Goal: Find specific page/section: Find specific page/section

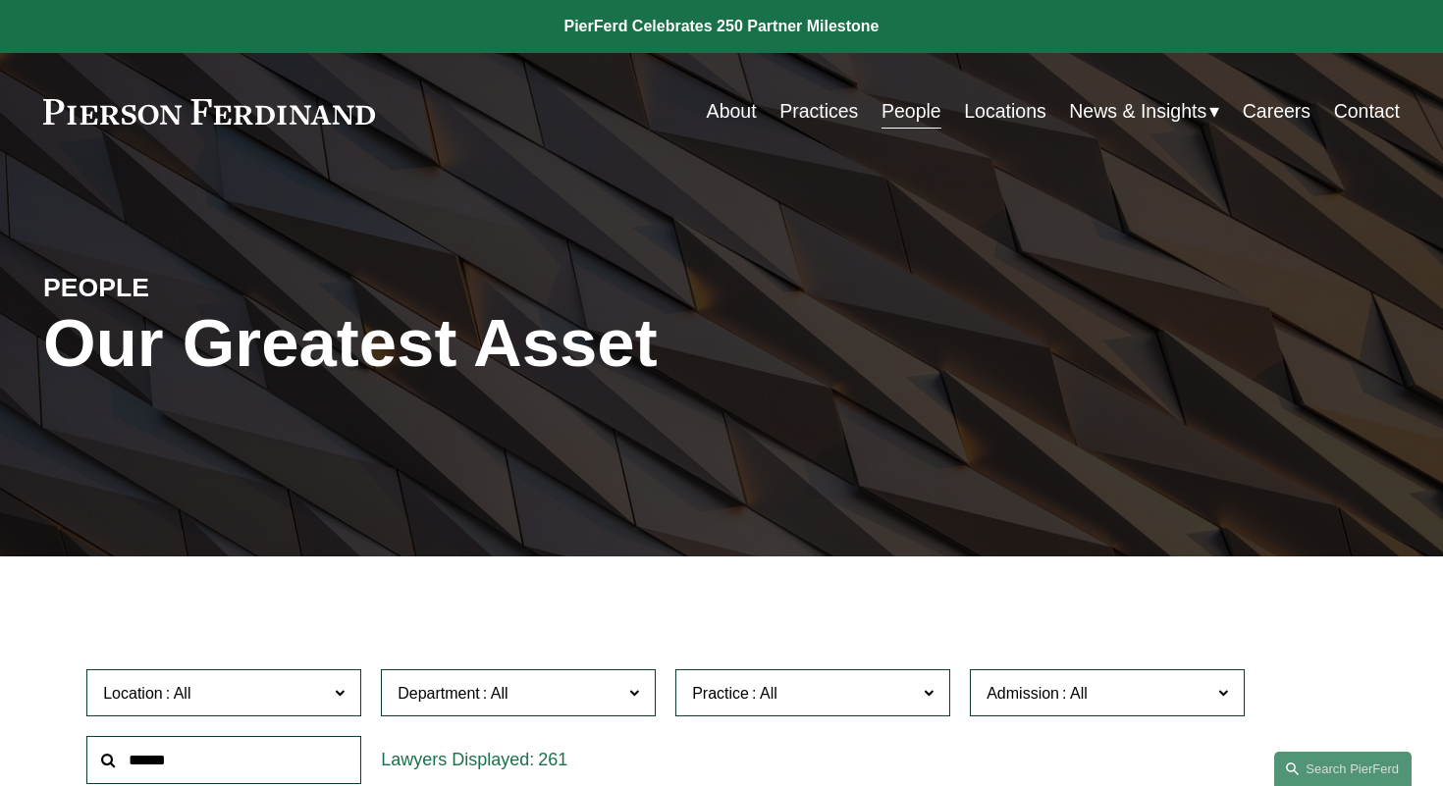
click at [1006, 125] on link "Locations" at bounding box center [1005, 111] width 82 height 38
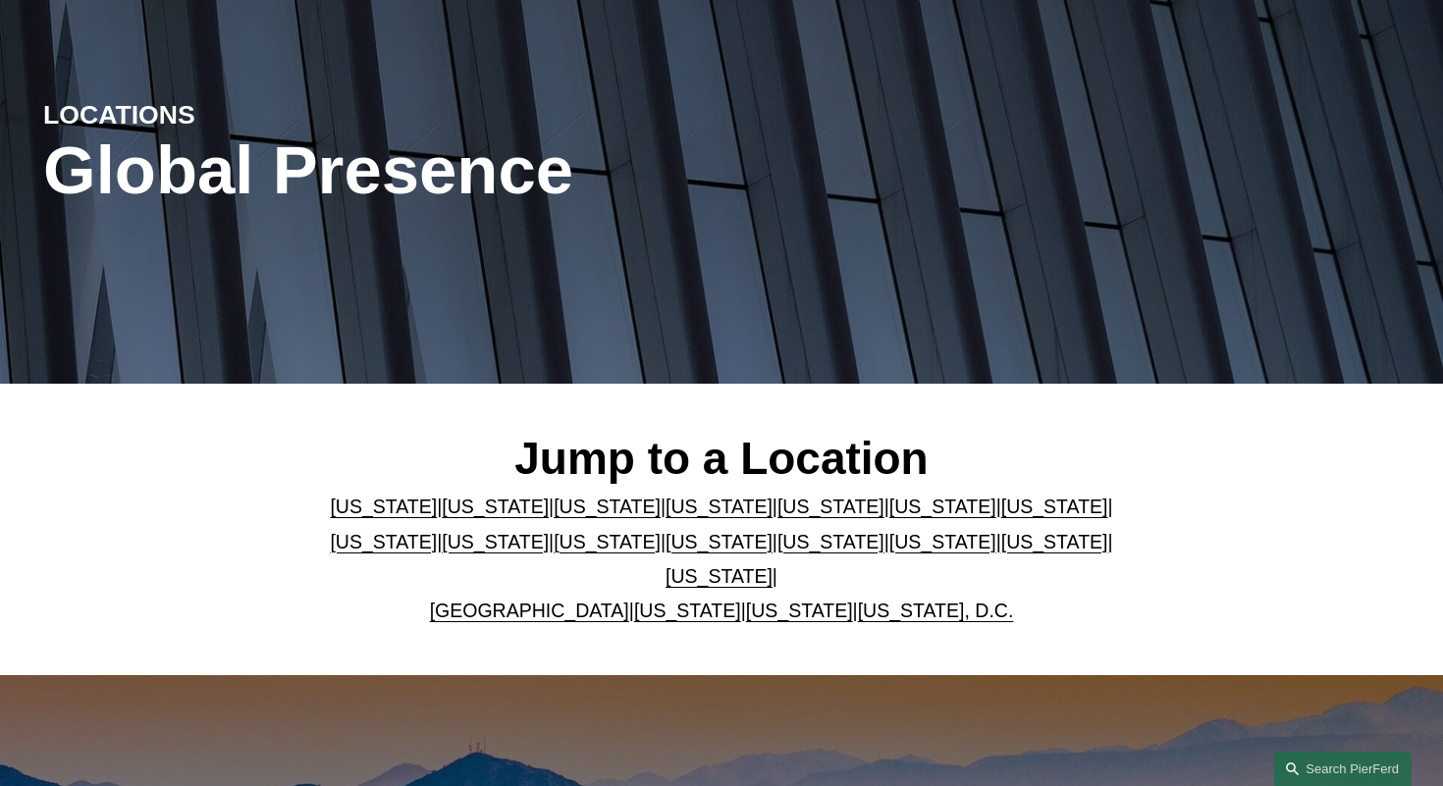
scroll to position [180, 0]
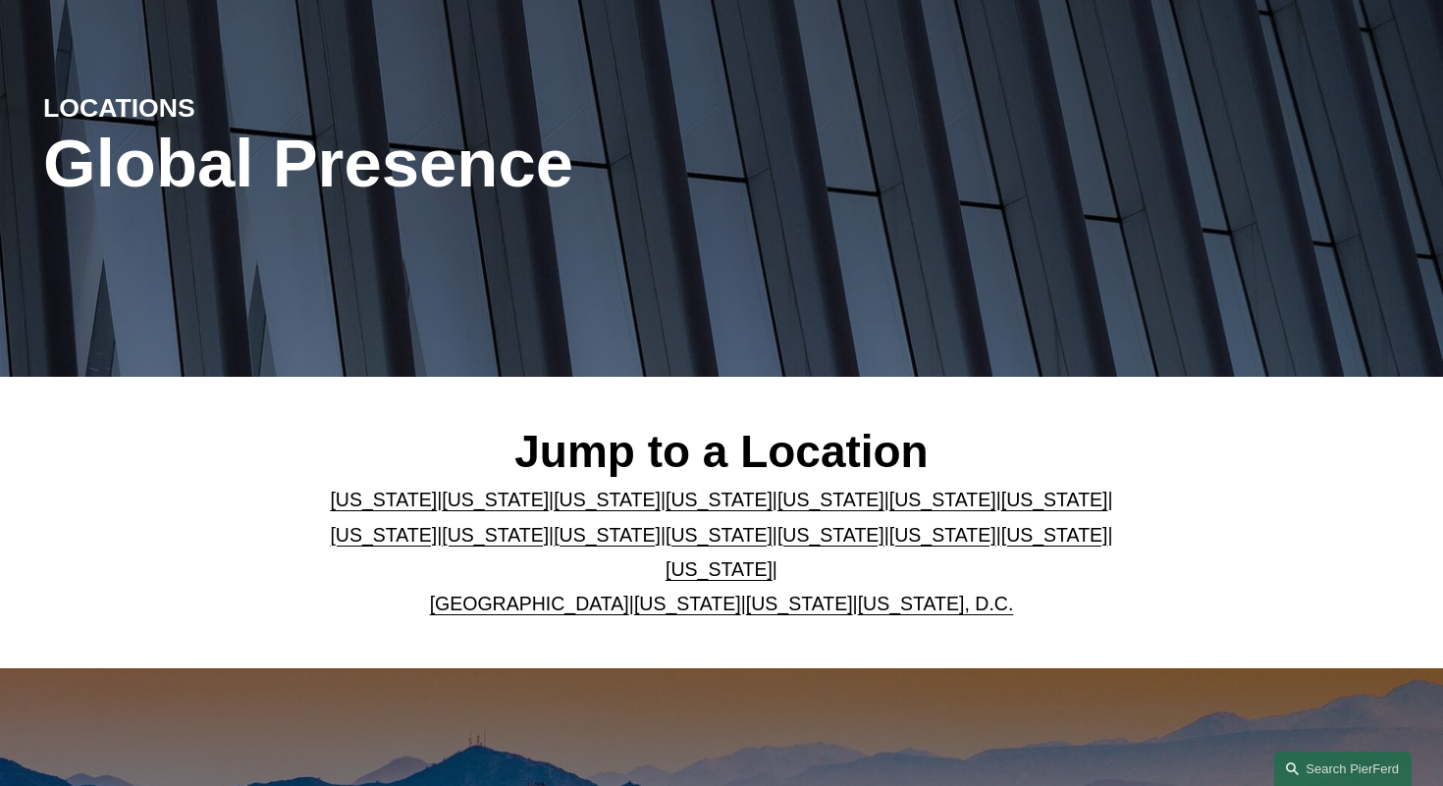
click at [518, 619] on p "Arizona | California | Colorado | Delaware | Florida | Georgia | Illinois | Mas…" at bounding box center [721, 552] width 791 height 138
click at [511, 609] on link "United Kingdom" at bounding box center [529, 604] width 199 height 22
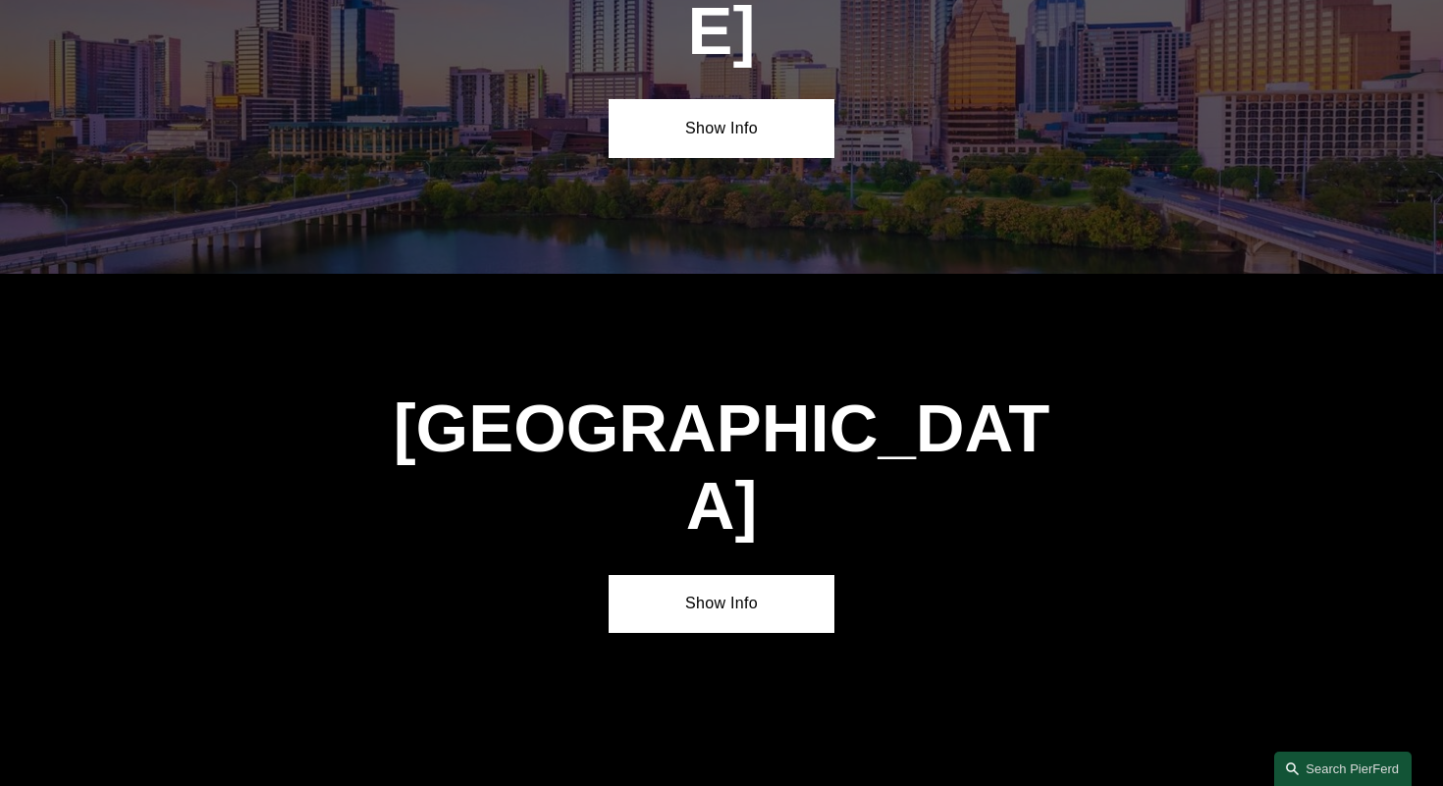
scroll to position [6970, 0]
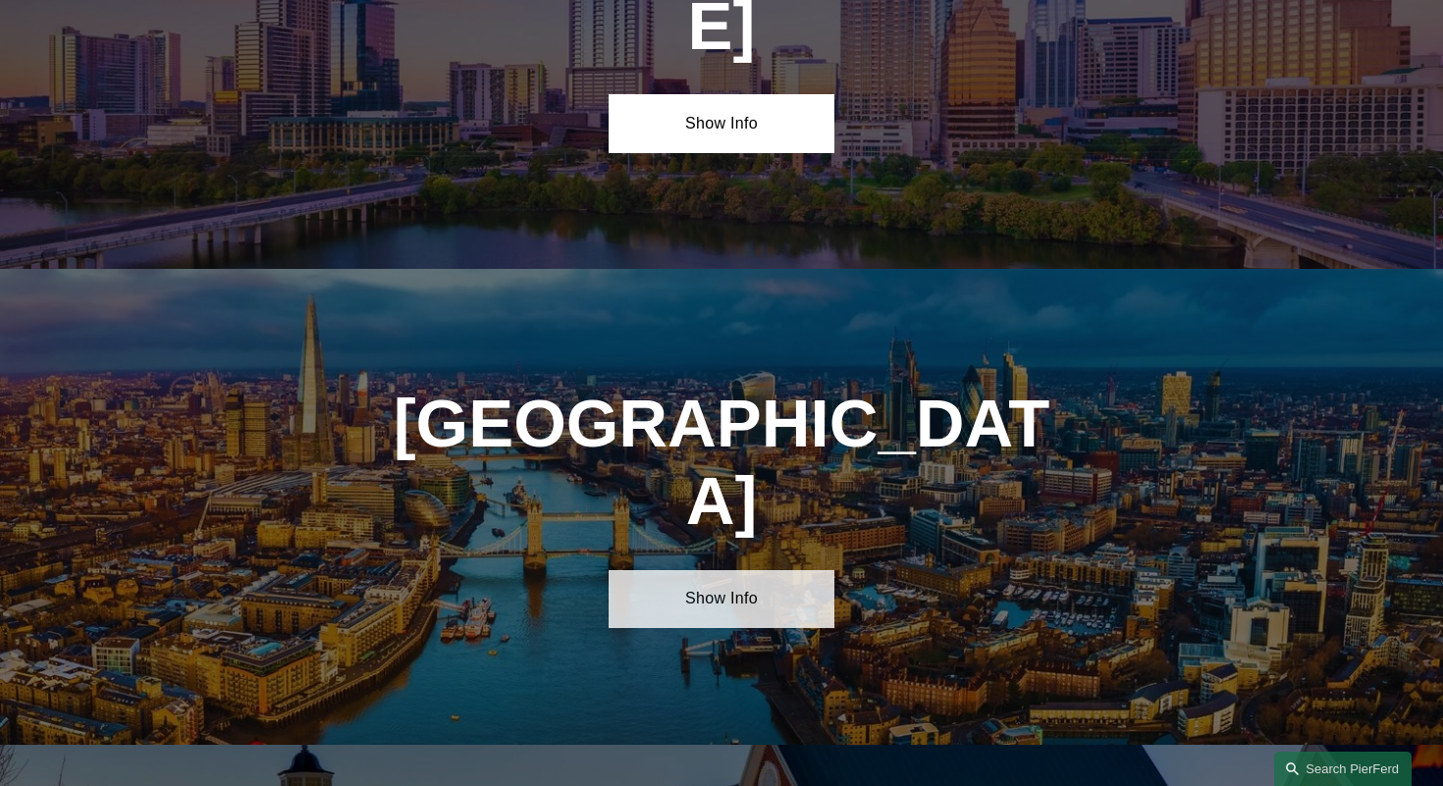
click at [757, 570] on link "Show Info" at bounding box center [721, 599] width 226 height 58
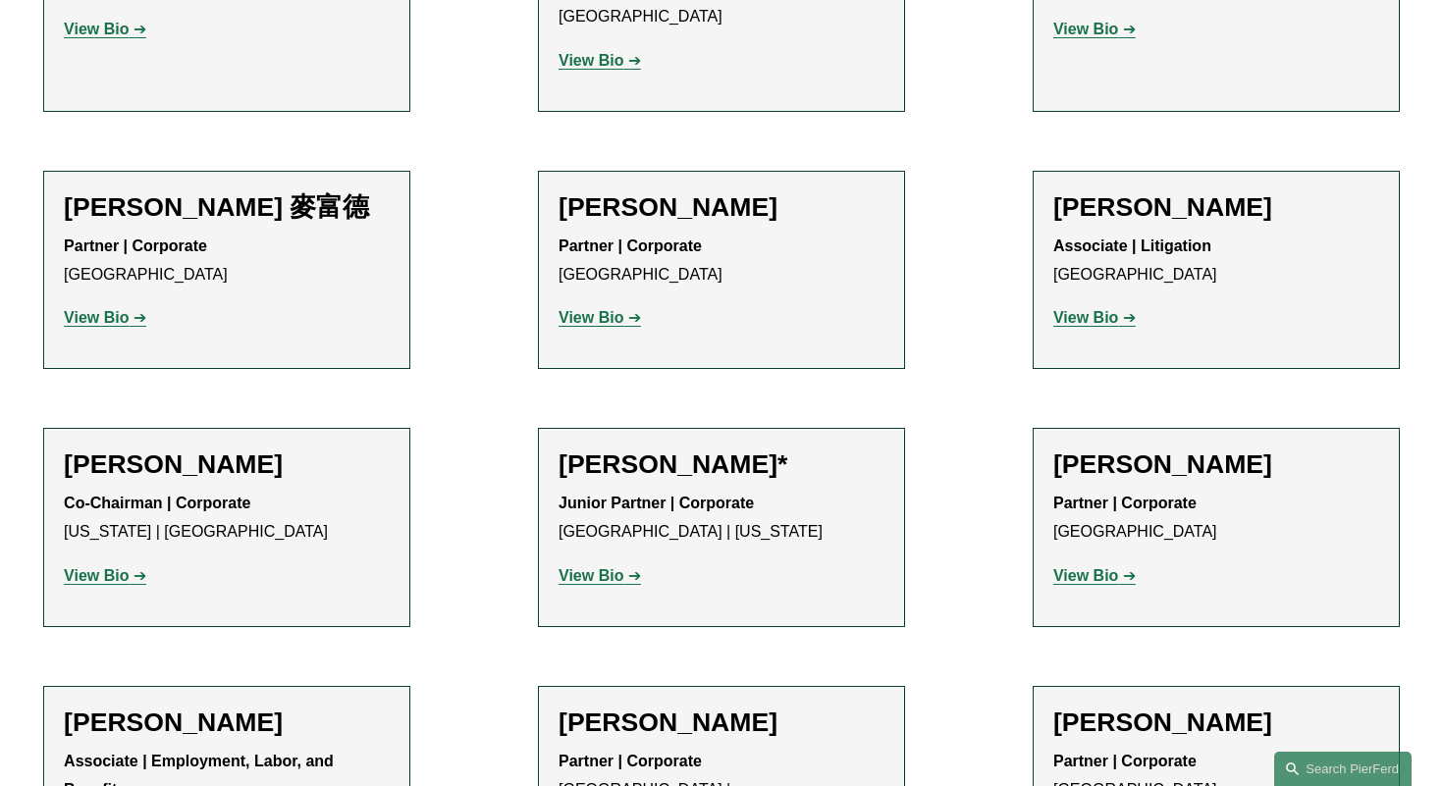
scroll to position [1888, 0]
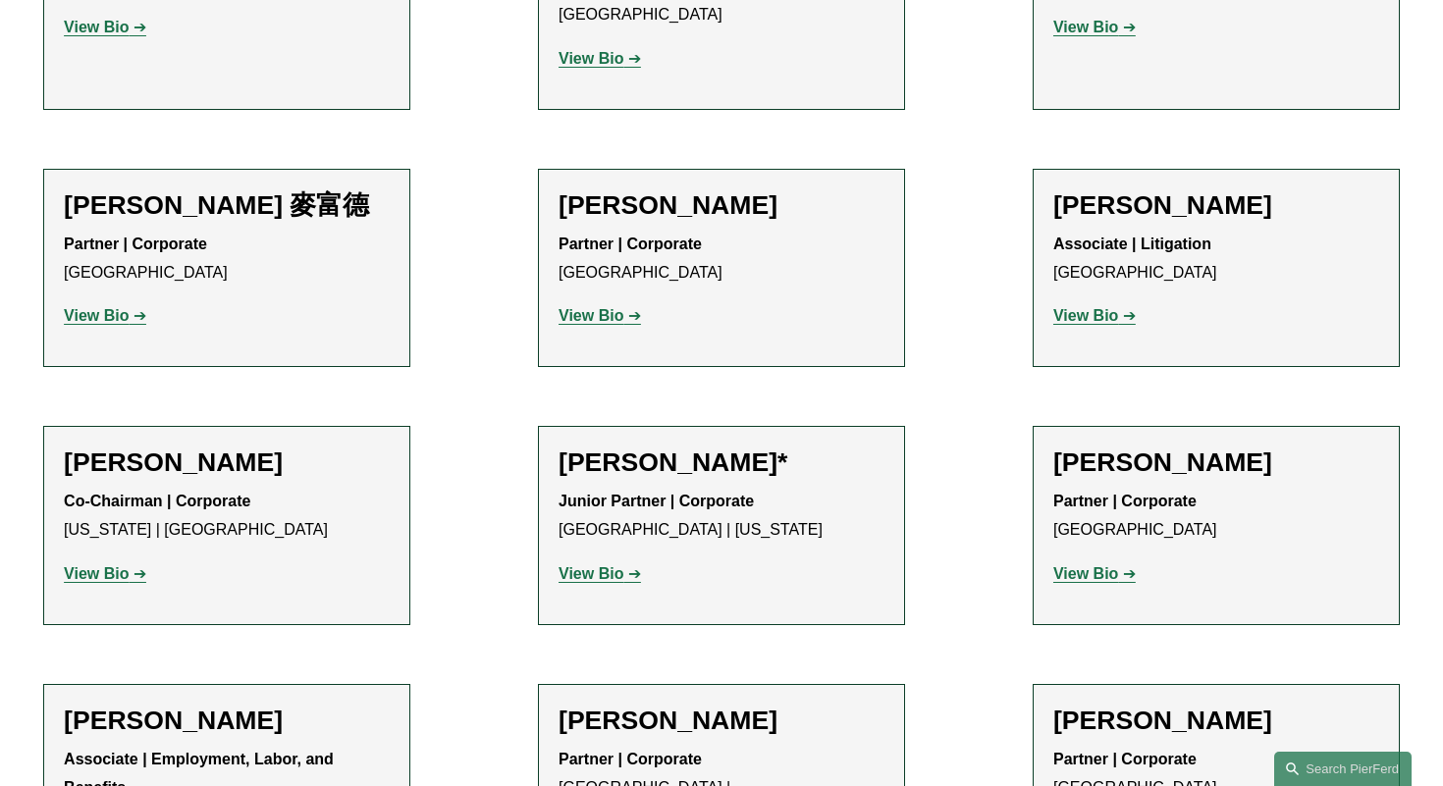
click at [1079, 565] on strong "View Bio" at bounding box center [1085, 573] width 65 height 17
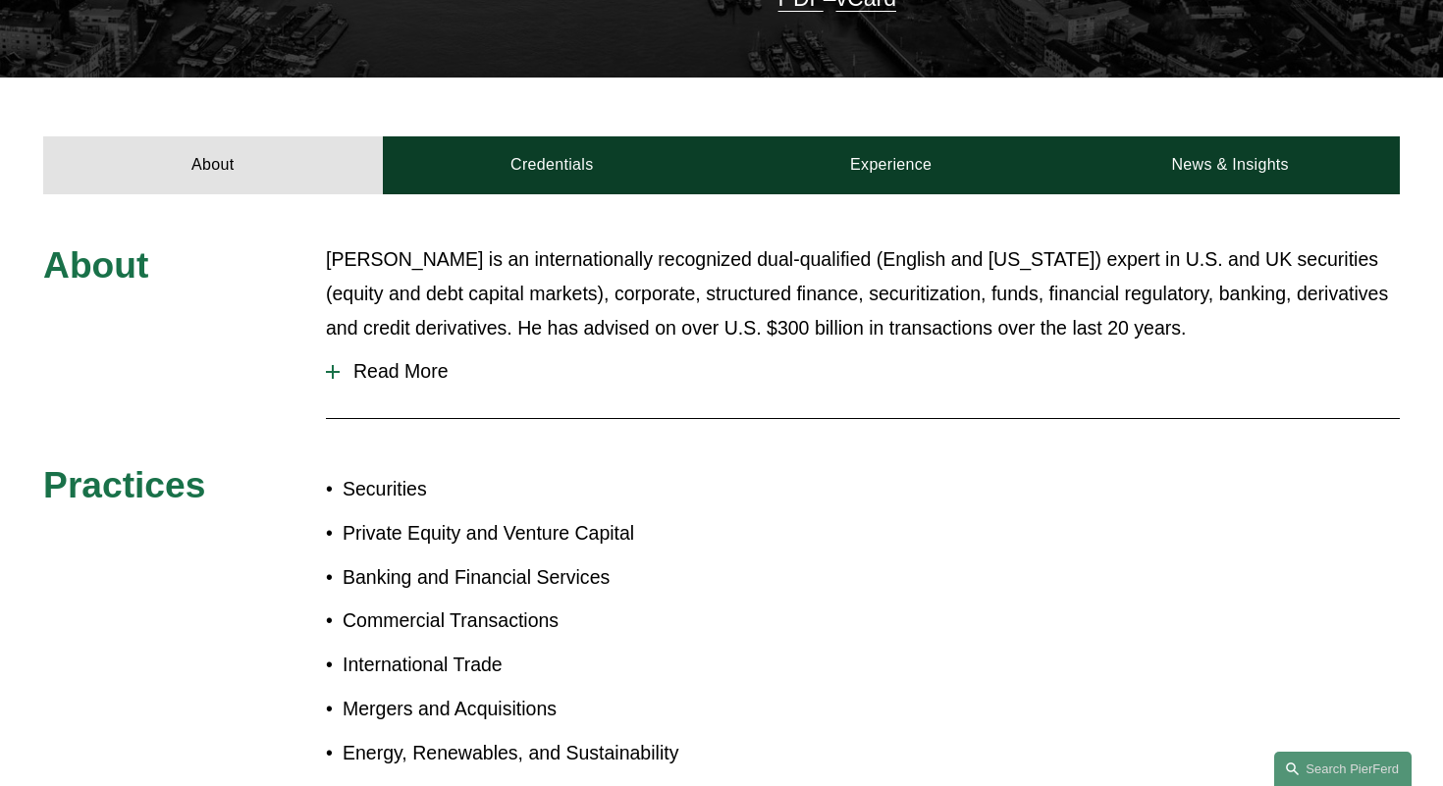
scroll to position [603, 0]
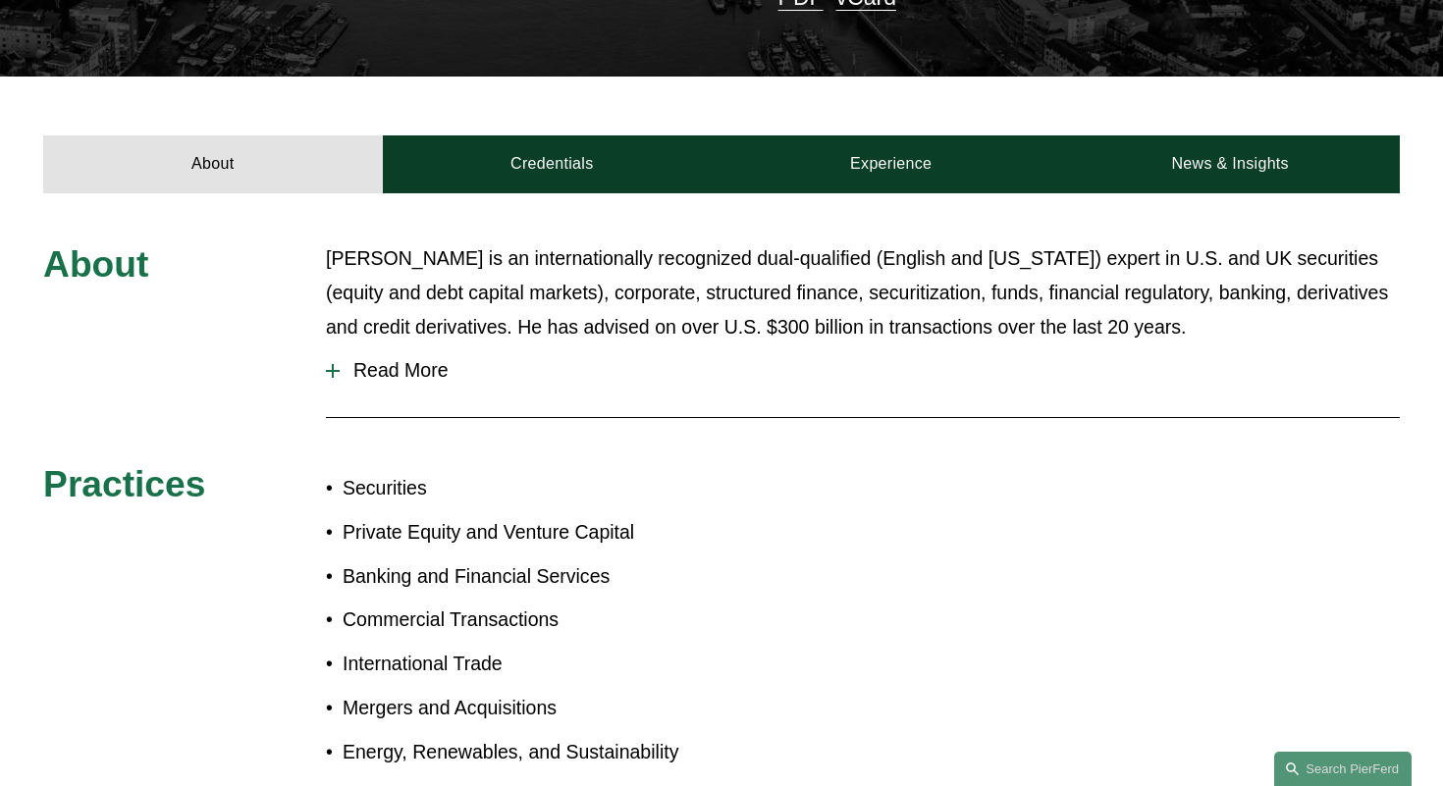
click at [409, 359] on span "Read More" at bounding box center [870, 370] width 1060 height 23
